Goal: Complete application form

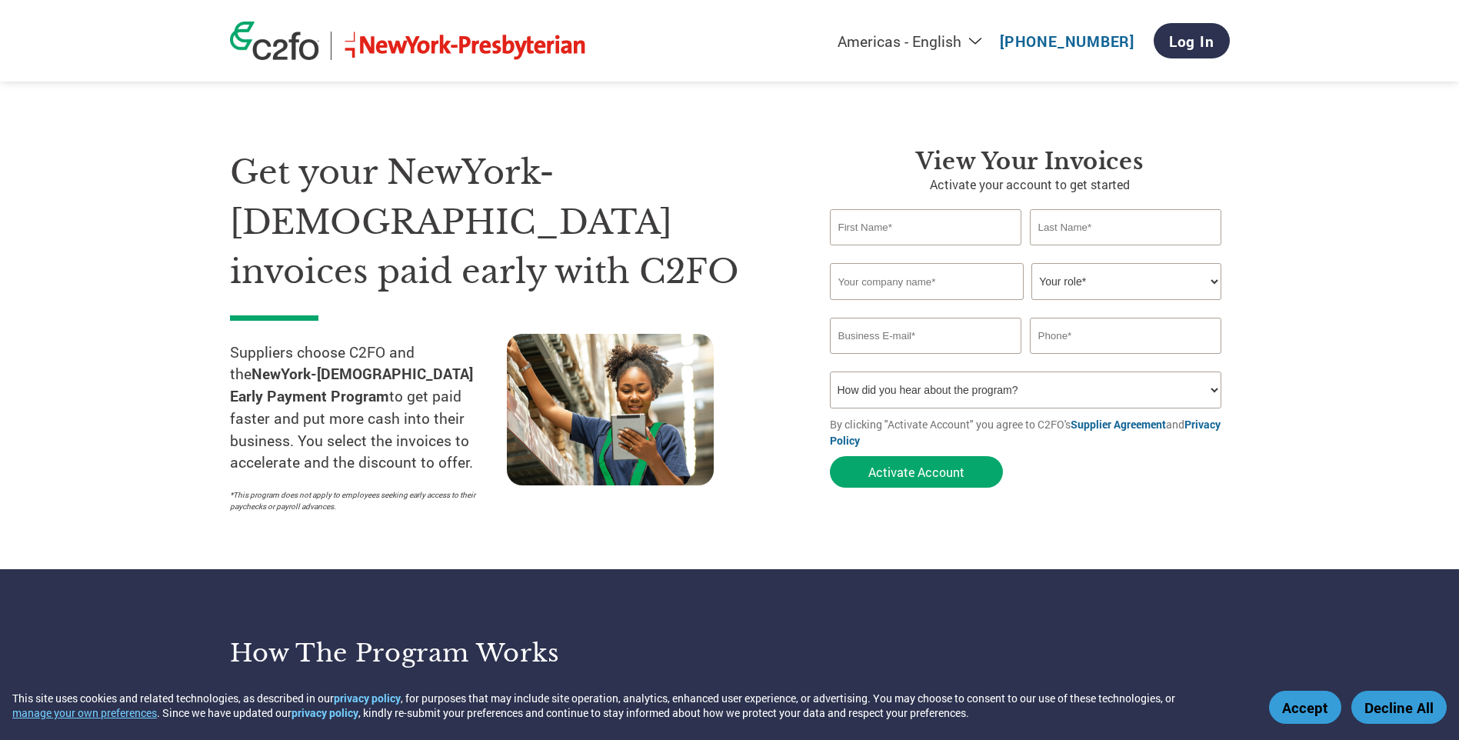
click at [903, 224] on input "text" at bounding box center [926, 227] width 192 height 36
type input "[PERSON_NAME]"
type input "Boos"
type input "[PERSON_NAME]"
type input "[EMAIL_ADDRESS][DOMAIN_NAME]"
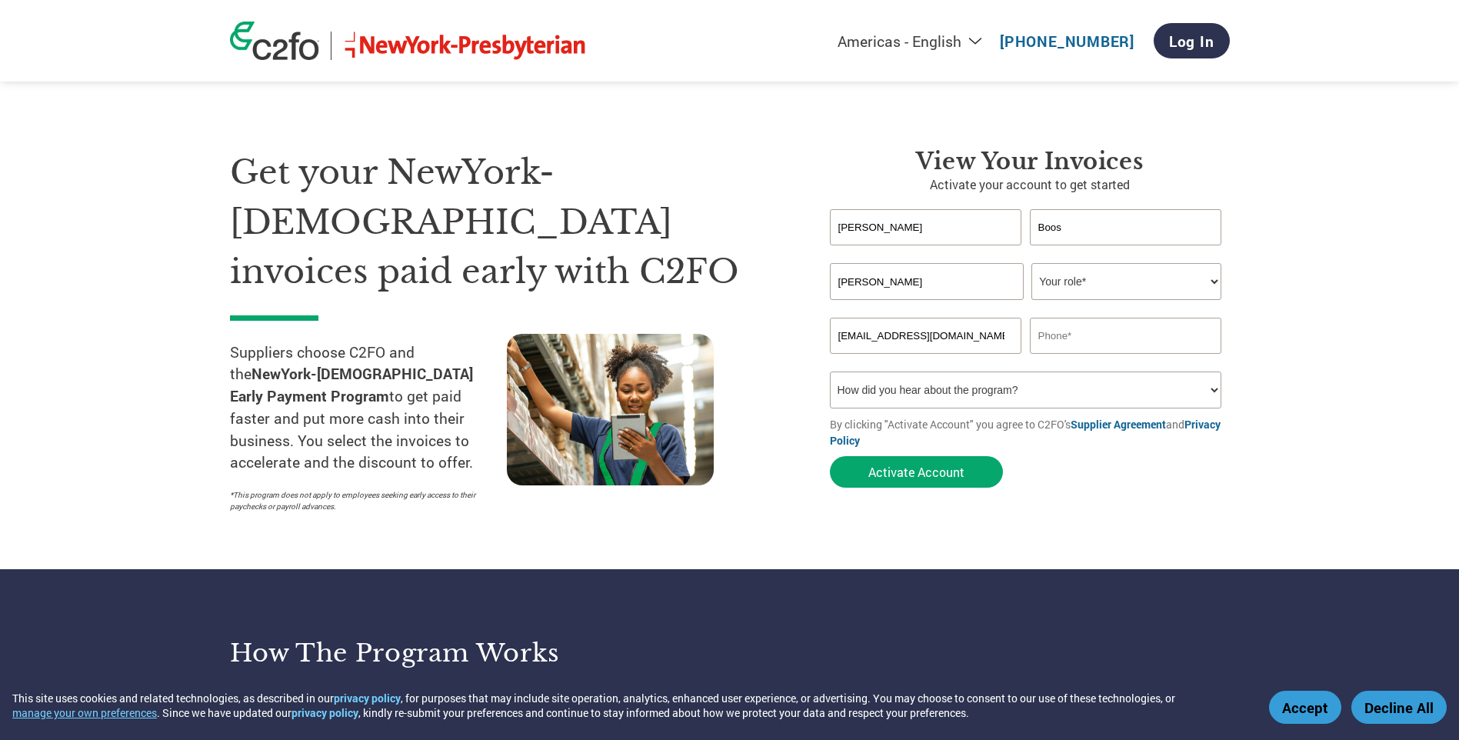
type input "8453643902"
drag, startPoint x: 769, startPoint y: 321, endPoint x: 838, endPoint y: 301, distance: 71.3
click at [769, 334] on div at bounding box center [645, 427] width 277 height 187
drag, startPoint x: 915, startPoint y: 281, endPoint x: 763, endPoint y: 294, distance: 152.1
click at [763, 294] on div "Get your NewYork-[DEMOGRAPHIC_DATA] invoices paid early with C2FO Suppliers cho…" at bounding box center [730, 303] width 1000 height 434
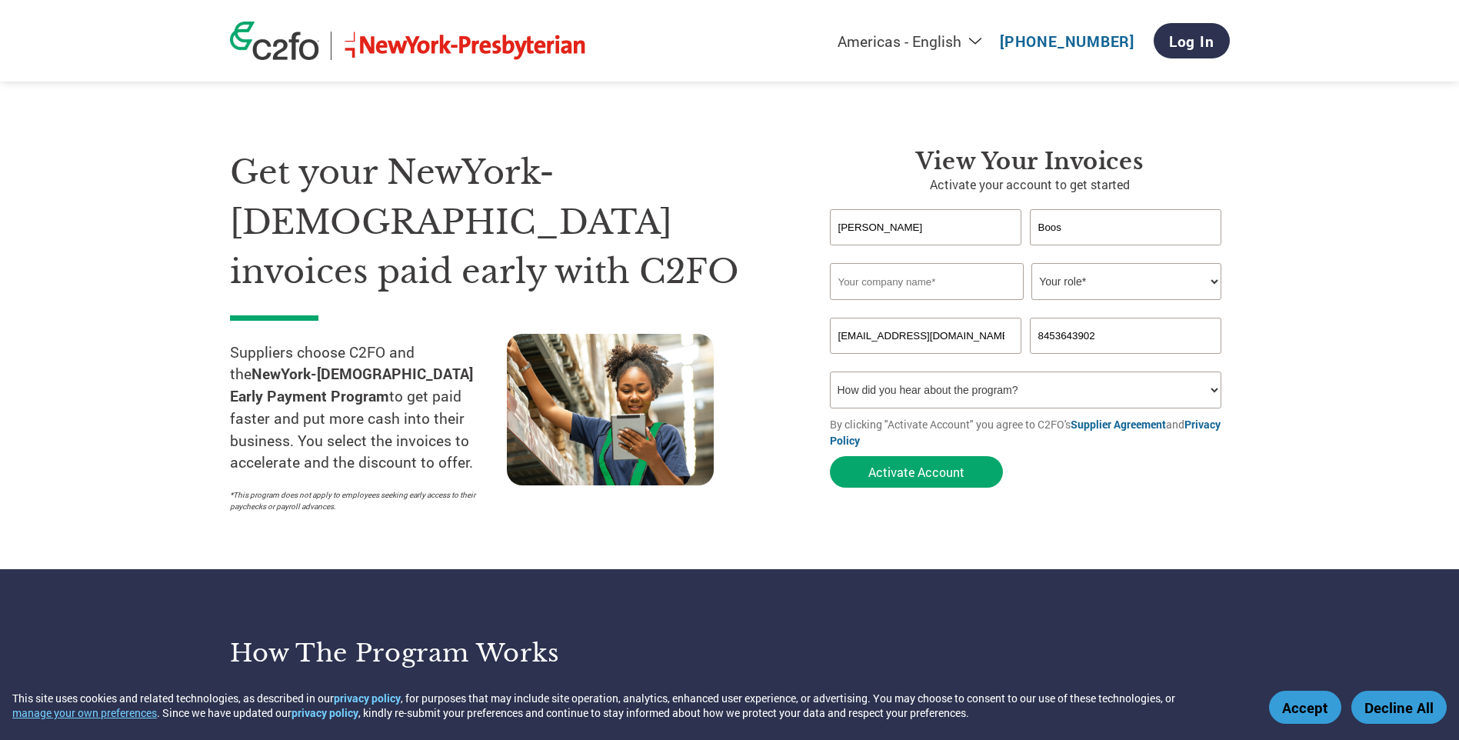
click at [835, 273] on input "text" at bounding box center [927, 281] width 194 height 37
type input "[PERSON_NAME] ELectric"
click at [1100, 288] on select "Your role* CFO Controller Credit Manager Finance Director Treasurer CEO Preside…" at bounding box center [1127, 281] width 190 height 37
select select "BOOKKEEPER"
click at [1032, 263] on select "Your role* CFO Controller Credit Manager Finance Director Treasurer CEO Preside…" at bounding box center [1127, 281] width 190 height 37
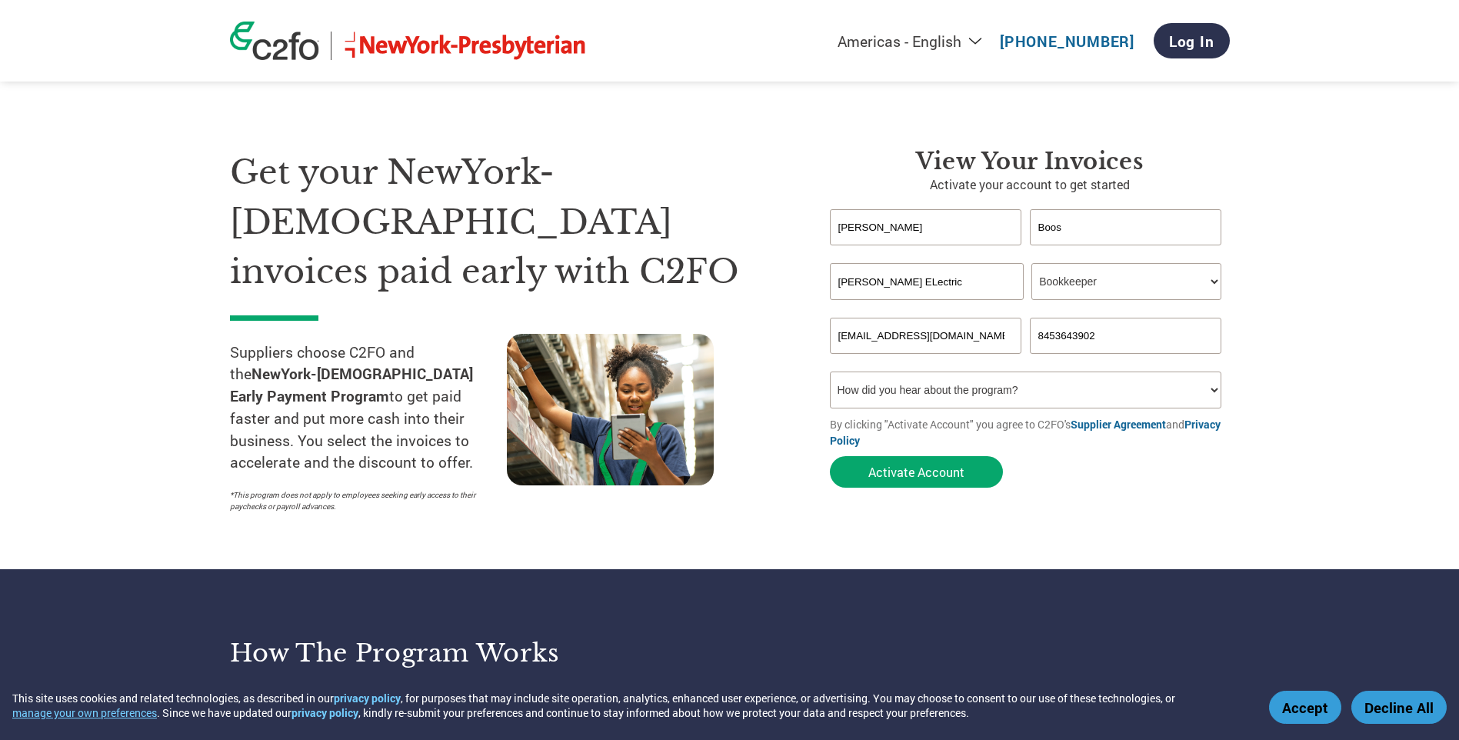
drag, startPoint x: 1105, startPoint y: 338, endPoint x: 1013, endPoint y: 340, distance: 91.6
click at [1013, 340] on div "[EMAIL_ADDRESS][DOMAIN_NAME] 8453643902" at bounding box center [1030, 336] width 400 height 36
type input "[PHONE_NUMBER]"
click at [952, 390] on select "How did you hear about the program? Received a letter Email Social Media Online…" at bounding box center [1026, 390] width 392 height 37
select select "Email"
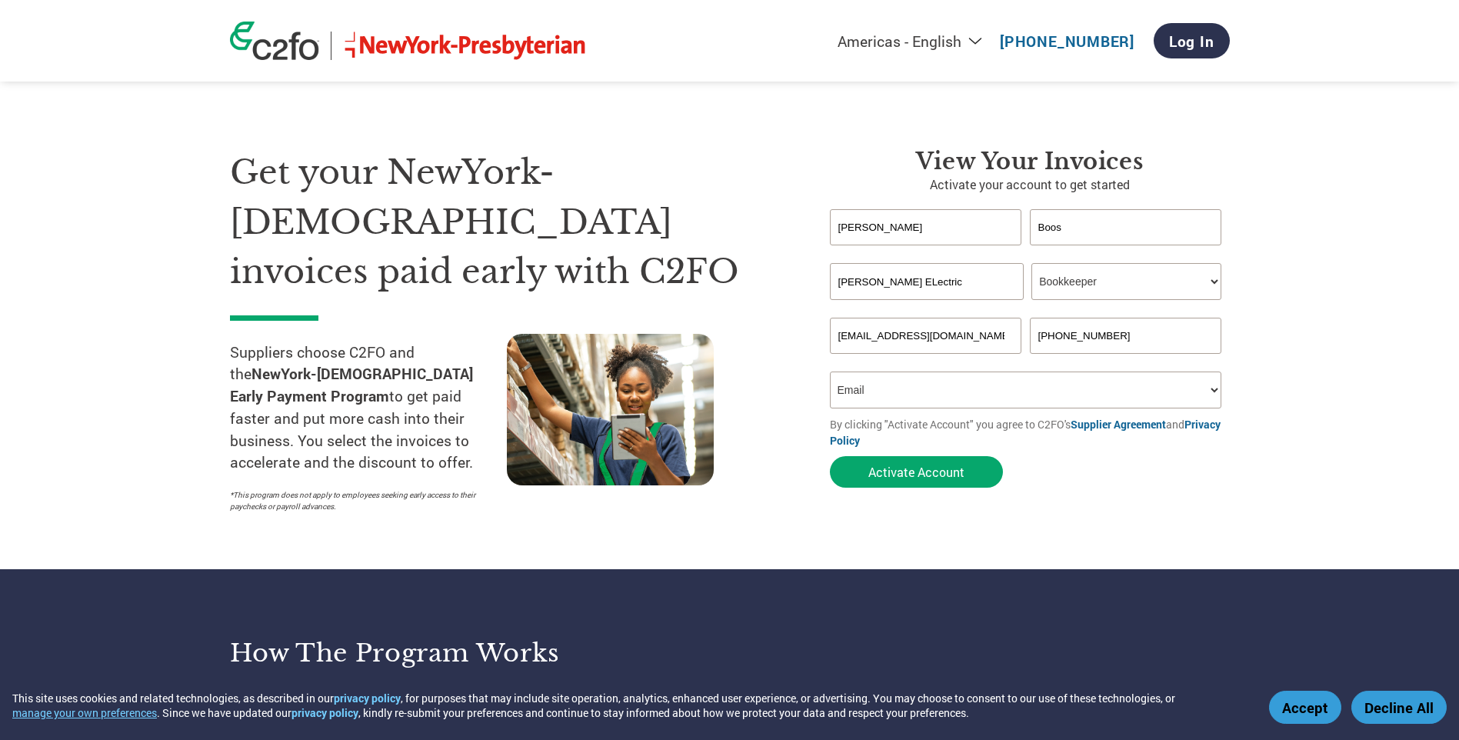
click at [830, 372] on select "How did you hear about the program? Received a letter Email Social Media Online…" at bounding box center [1026, 390] width 392 height 37
click at [902, 474] on button "Activate Account" at bounding box center [916, 472] width 173 height 32
